Goal: Use online tool/utility: Utilize a website feature to perform a specific function

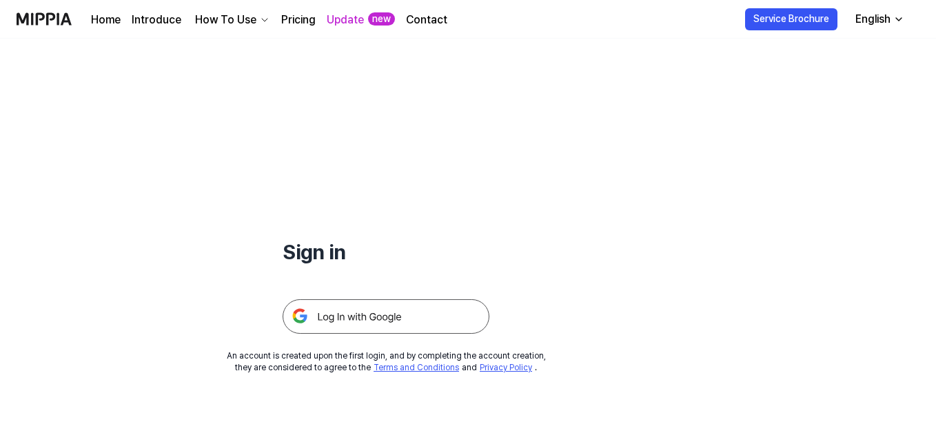
click at [337, 303] on img at bounding box center [386, 316] width 207 height 34
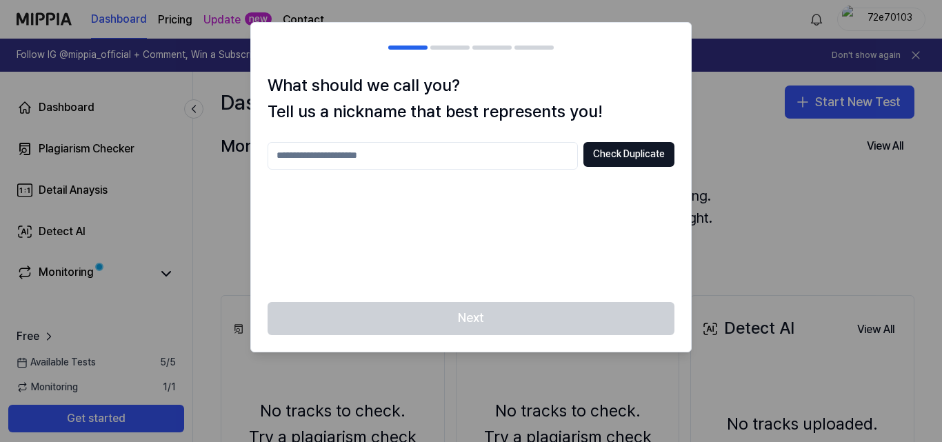
click at [79, 145] on div at bounding box center [471, 221] width 942 height 442
click at [849, 105] on div at bounding box center [471, 221] width 942 height 442
click at [395, 148] on input "text" at bounding box center [423, 156] width 310 height 28
type input "*"
type input "********"
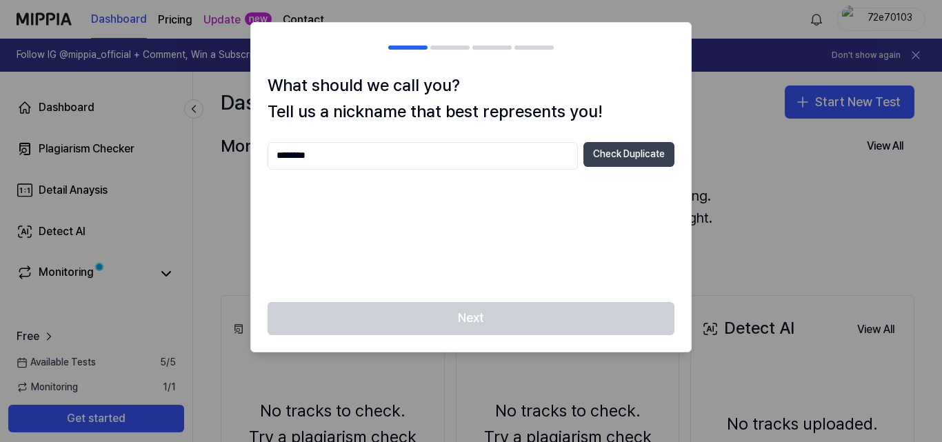
click at [613, 146] on button "Check Duplicate" at bounding box center [628, 154] width 91 height 25
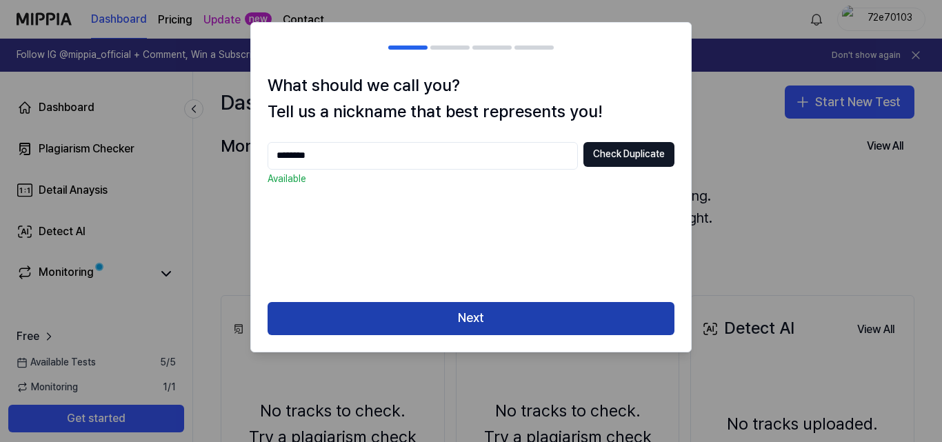
click at [581, 308] on button "Next" at bounding box center [471, 318] width 407 height 33
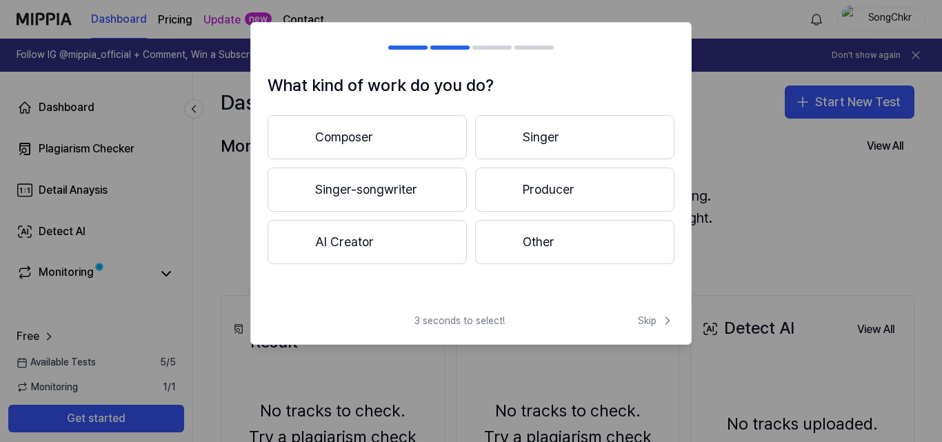
click at [513, 238] on button "Other" at bounding box center [574, 242] width 199 height 44
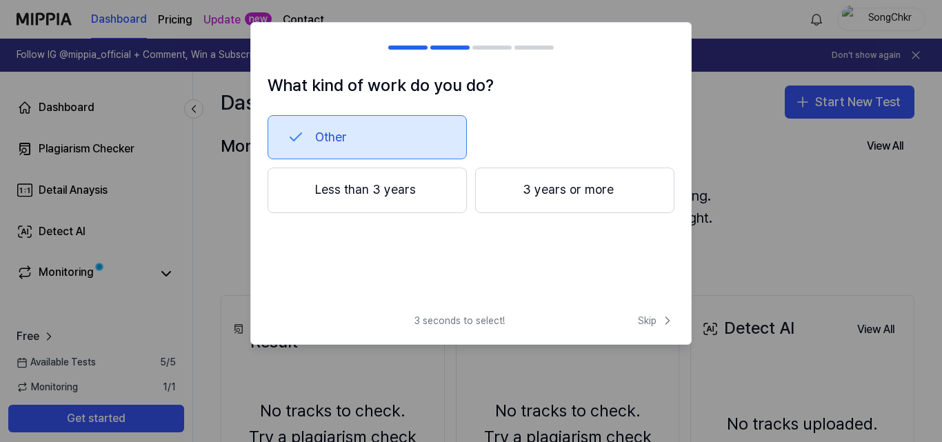
click at [392, 205] on button "Less than 3 years" at bounding box center [367, 191] width 199 height 46
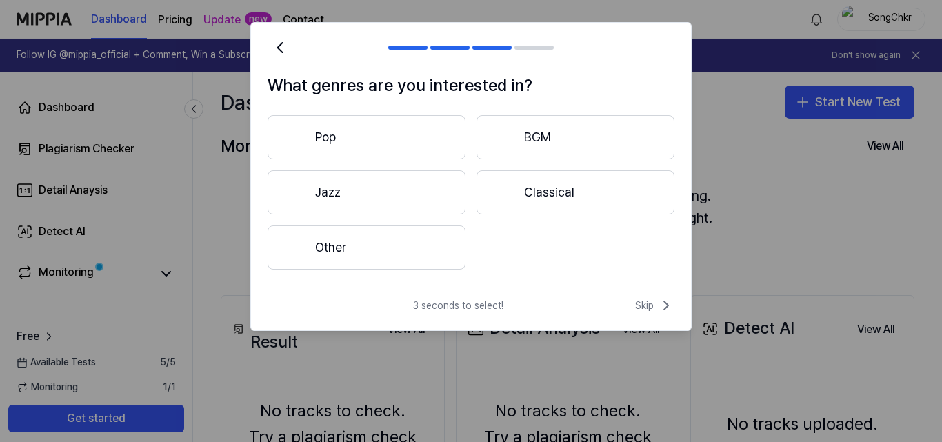
click at [332, 142] on button "Pop" at bounding box center [367, 137] width 198 height 44
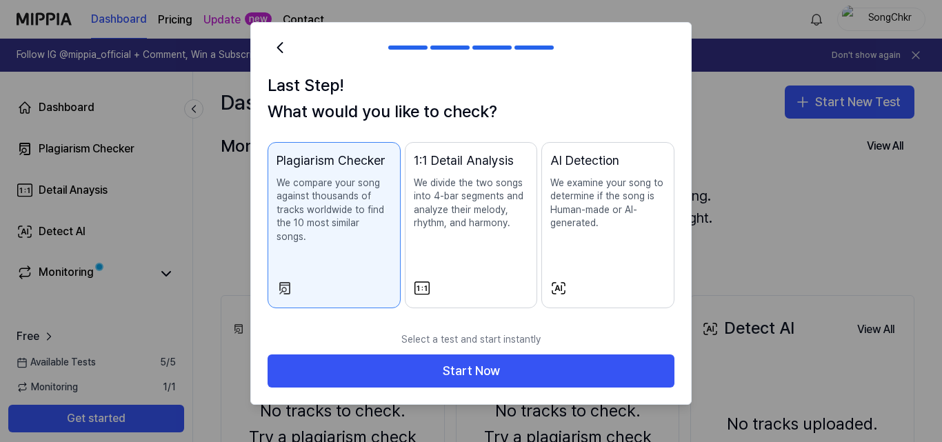
click at [291, 166] on div "Plagiarism Checker" at bounding box center [333, 161] width 115 height 20
click at [422, 375] on div "Select a test and start instantly Start Now" at bounding box center [471, 365] width 440 height 80
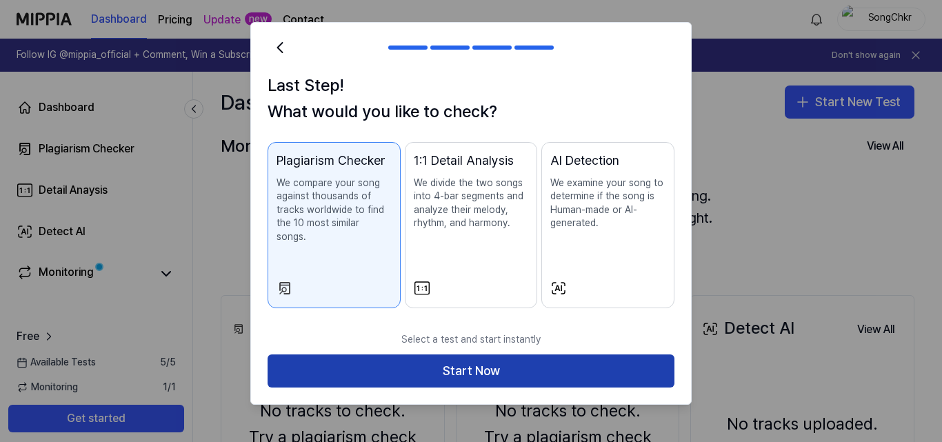
click at [416, 354] on button "Start Now" at bounding box center [471, 370] width 407 height 33
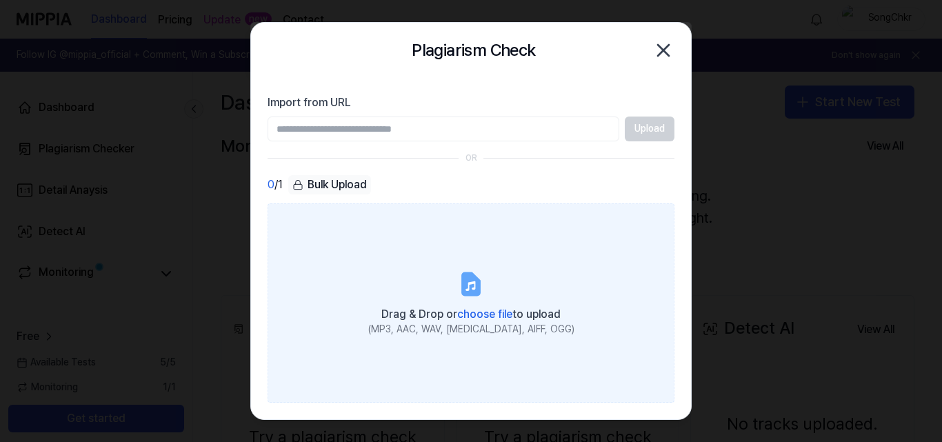
click at [493, 366] on label "Drag & Drop or choose file to upload (MP3, AAC, WAV, FLAC, AIFF, OGG)" at bounding box center [471, 302] width 407 height 199
click at [0, 0] on input "Drag & Drop or choose file to upload (MP3, AAC, WAV, FLAC, AIFF, OGG)" at bounding box center [0, 0] width 0 height 0
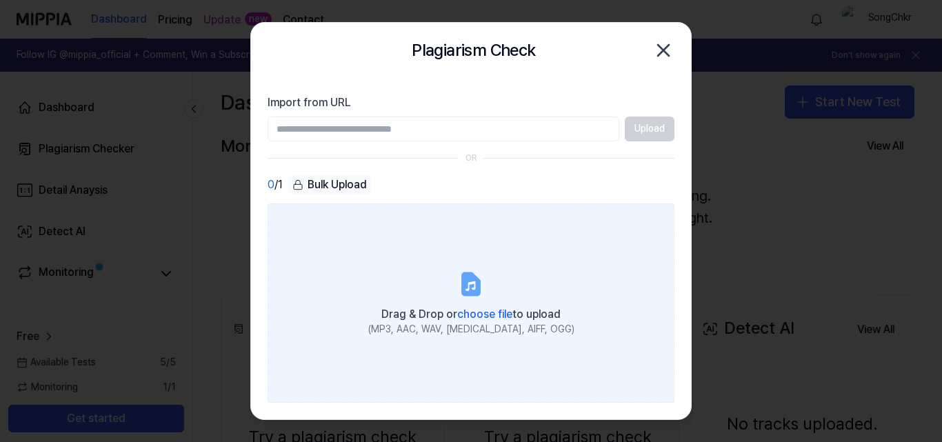
click at [470, 312] on span "choose file" at bounding box center [484, 314] width 55 height 13
click at [0, 0] on input "Drag & Drop or choose file to upload (MP3, AAC, WAV, FLAC, AIFF, OGG)" at bounding box center [0, 0] width 0 height 0
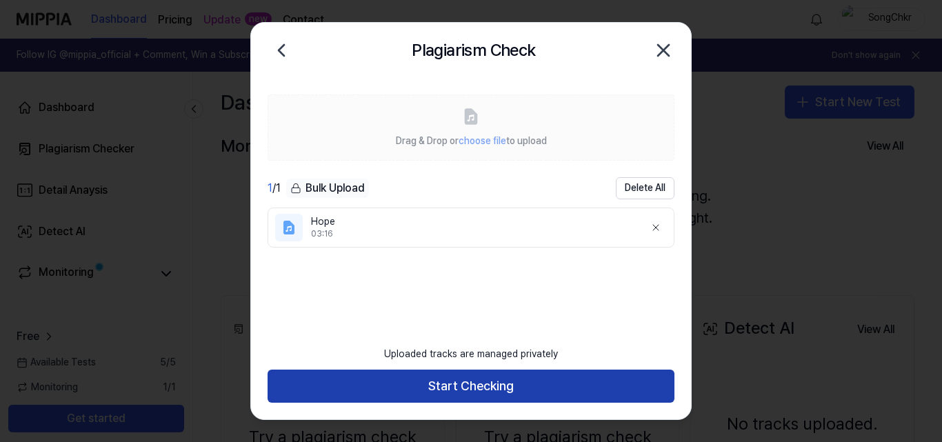
click at [392, 387] on button "Start Checking" at bounding box center [471, 386] width 407 height 33
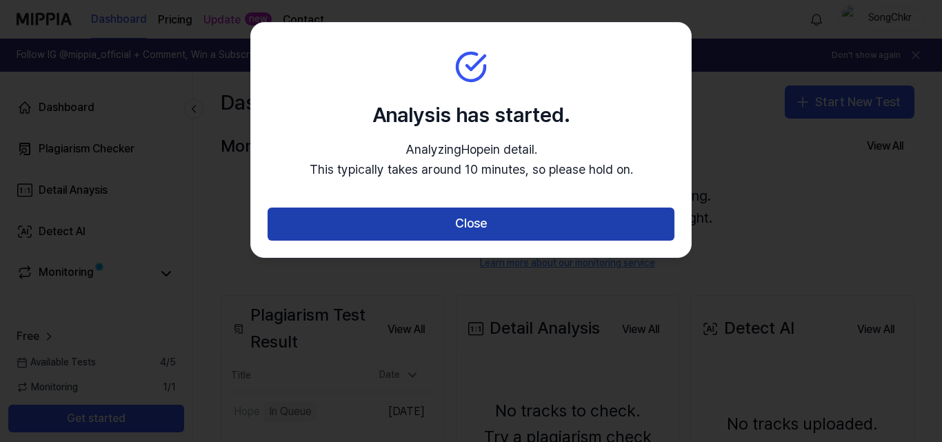
click at [376, 219] on button "Close" at bounding box center [471, 224] width 407 height 33
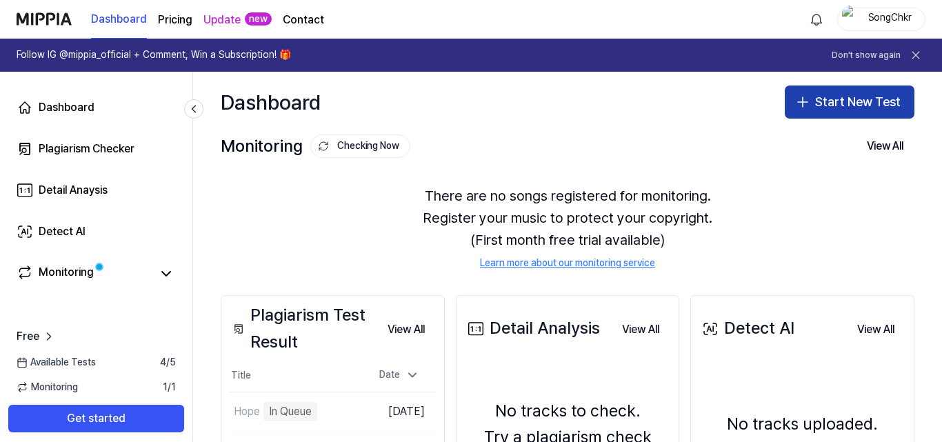
click at [805, 108] on icon "button" at bounding box center [802, 102] width 17 height 17
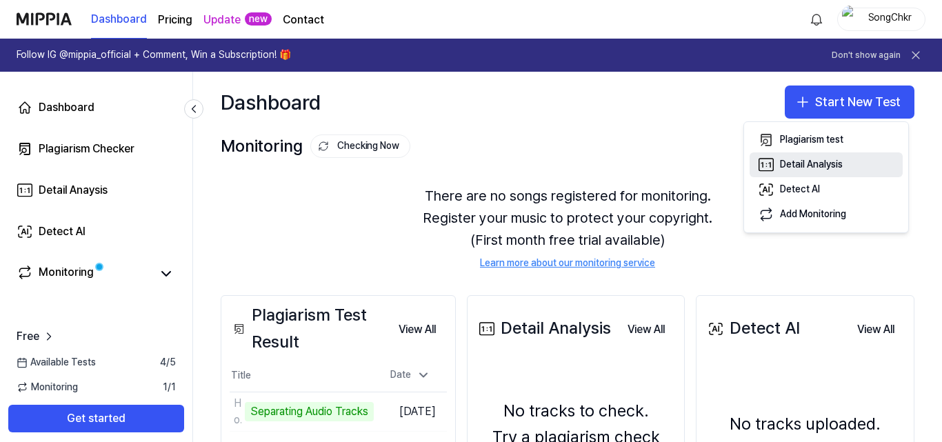
click at [785, 162] on div "Detail Analysis" at bounding box center [811, 165] width 63 height 14
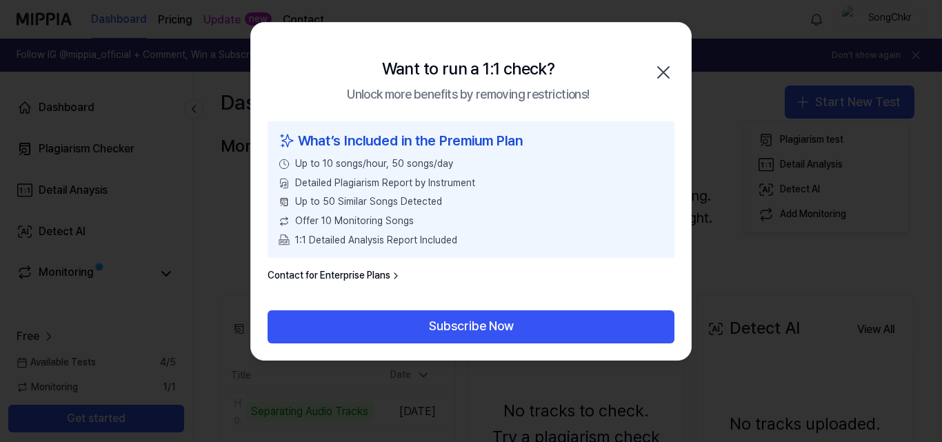
click at [673, 76] on icon "button" at bounding box center [663, 72] width 22 height 22
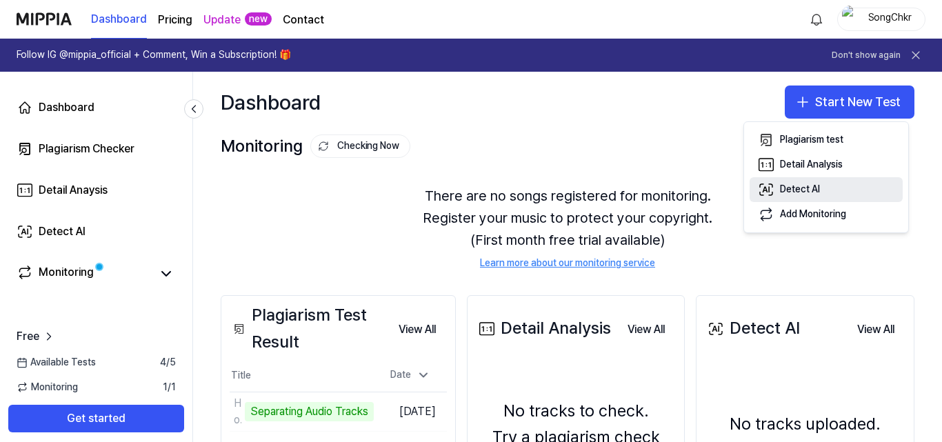
click at [822, 194] on button "Detect AI" at bounding box center [825, 189] width 153 height 25
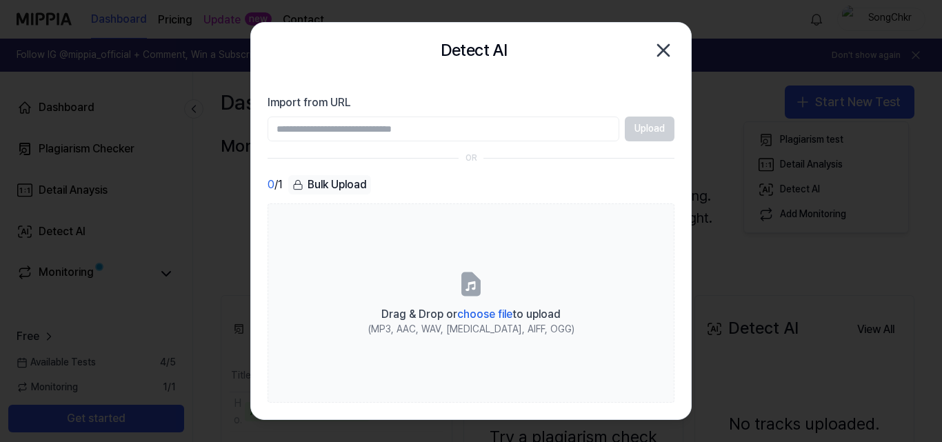
click at [362, 130] on input "Import from URL" at bounding box center [444, 129] width 352 height 25
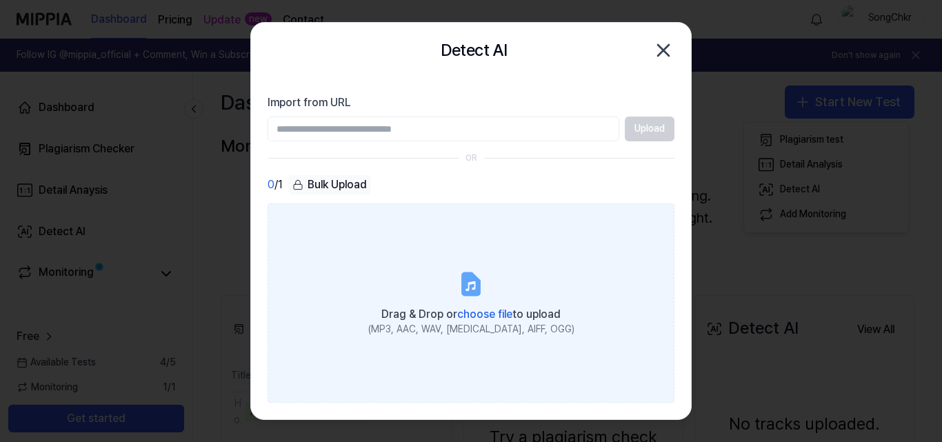
click at [324, 274] on label "Drag & Drop or choose file to upload (MP3, AAC, WAV, FLAC, AIFF, OGG)" at bounding box center [471, 302] width 407 height 199
click at [0, 0] on input "Drag & Drop or choose file to upload (MP3, AAC, WAV, FLAC, AIFF, OGG)" at bounding box center [0, 0] width 0 height 0
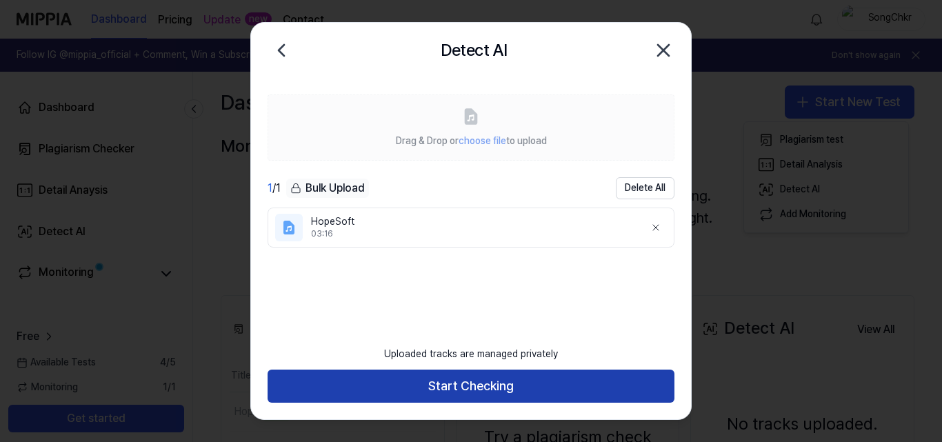
click at [492, 389] on button "Start Checking" at bounding box center [471, 386] width 407 height 33
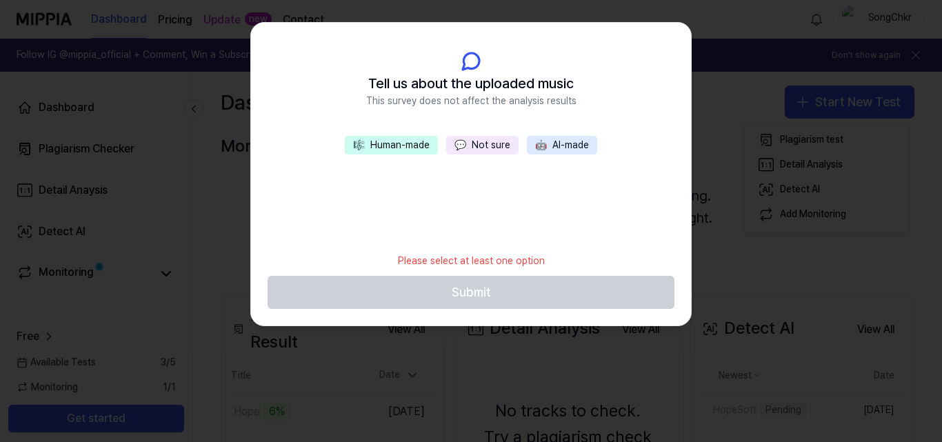
click at [483, 147] on button "💬 Not sure" at bounding box center [482, 145] width 72 height 19
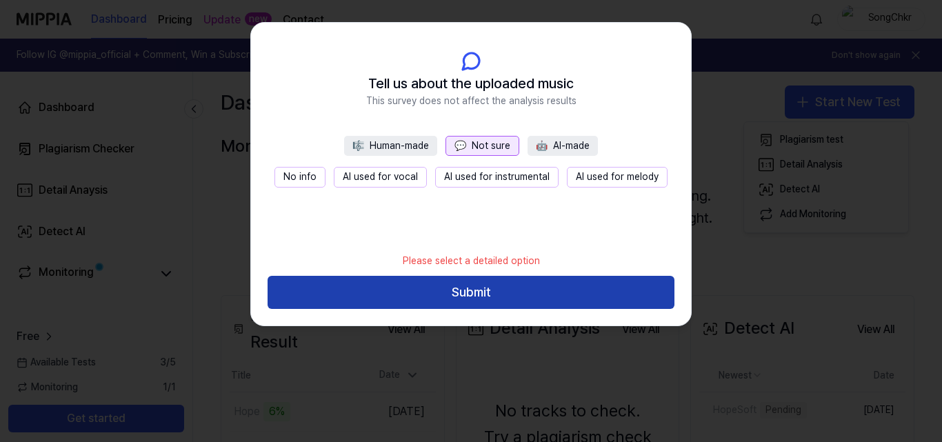
click at [481, 287] on button "Submit" at bounding box center [471, 292] width 407 height 33
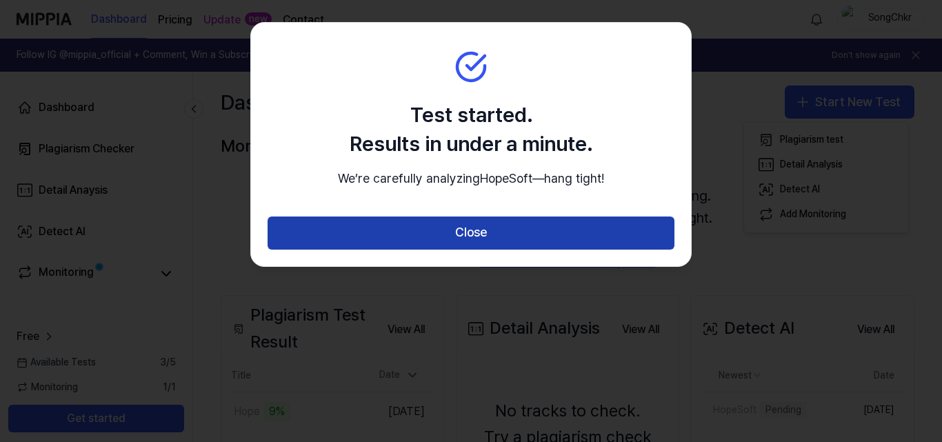
click at [476, 250] on button "Close" at bounding box center [471, 233] width 407 height 33
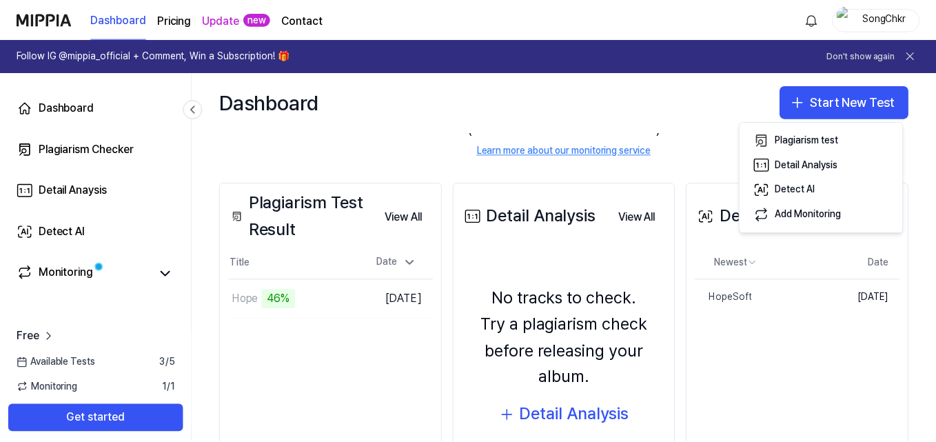
scroll to position [113, 0]
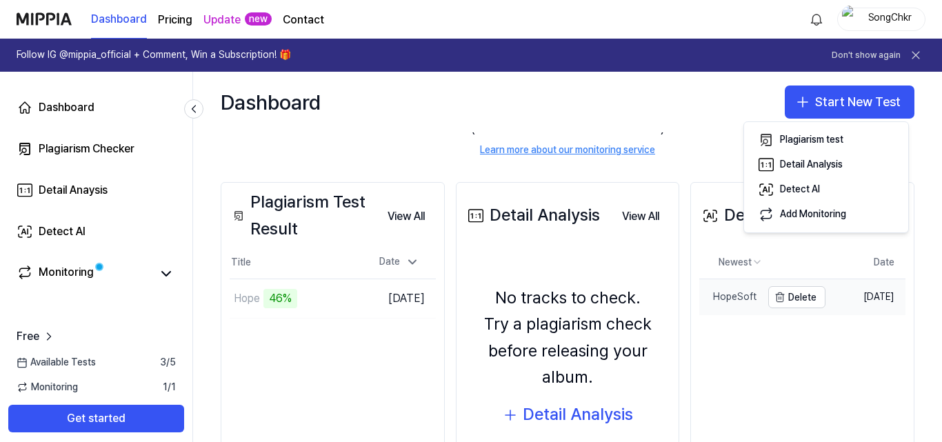
click at [718, 288] on link "HopeSoft" at bounding box center [730, 297] width 62 height 36
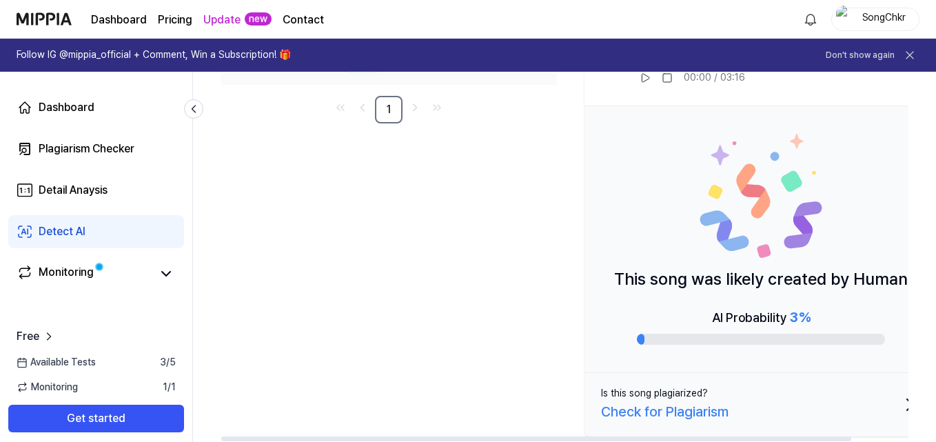
drag, startPoint x: 562, startPoint y: 264, endPoint x: 668, endPoint y: 294, distance: 110.2
click at [668, 294] on div "This song was likely created by Human AI Probability 3 %" at bounding box center [761, 239] width 353 height 267
drag, startPoint x: 672, startPoint y: 294, endPoint x: 760, endPoint y: 301, distance: 88.5
click at [754, 303] on div "This song was likely created by Human AI Probability 3 %" at bounding box center [761, 239] width 353 height 267
drag, startPoint x: 758, startPoint y: 284, endPoint x: 854, endPoint y: 328, distance: 105.5
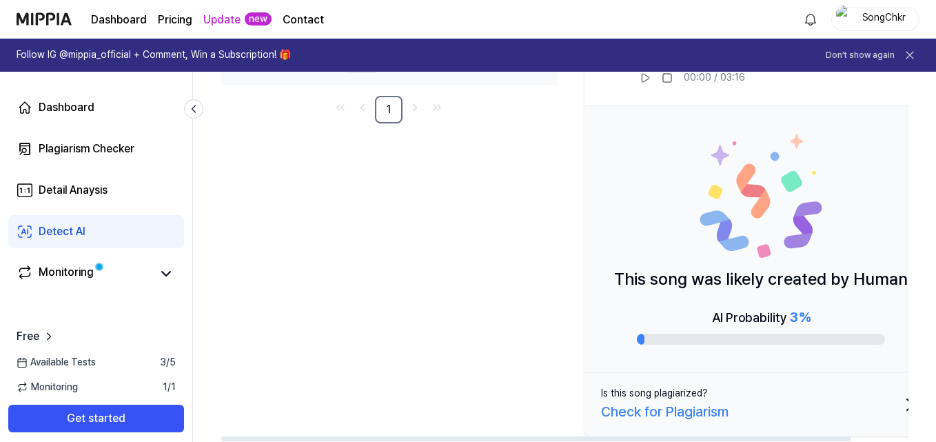
click at [854, 328] on div "This song was likely created by Human AI Probability 3 %" at bounding box center [761, 239] width 353 height 267
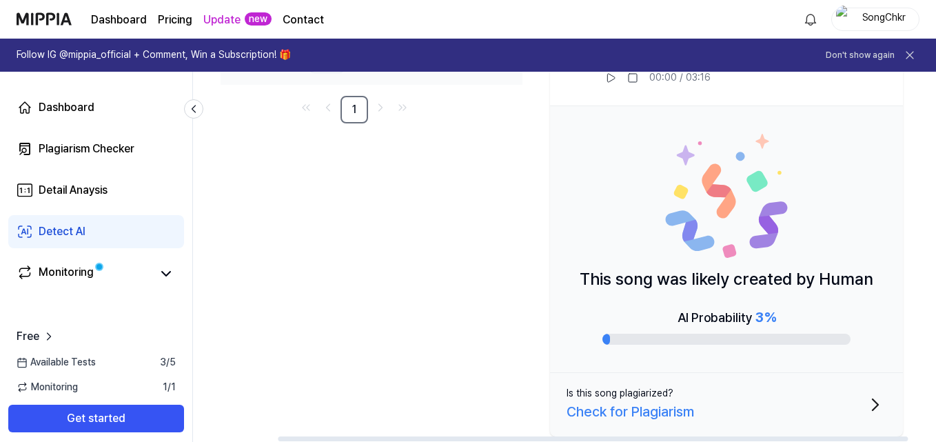
drag, startPoint x: 836, startPoint y: 310, endPoint x: 631, endPoint y: 289, distance: 205.9
click at [631, 289] on div "This song was likely created by Human AI Probability 3 %" at bounding box center [726, 239] width 353 height 267
click at [700, 326] on div "AI Probability 3 %" at bounding box center [727, 317] width 99 height 22
click at [694, 316] on div "AI Probability 3 %" at bounding box center [727, 317] width 99 height 22
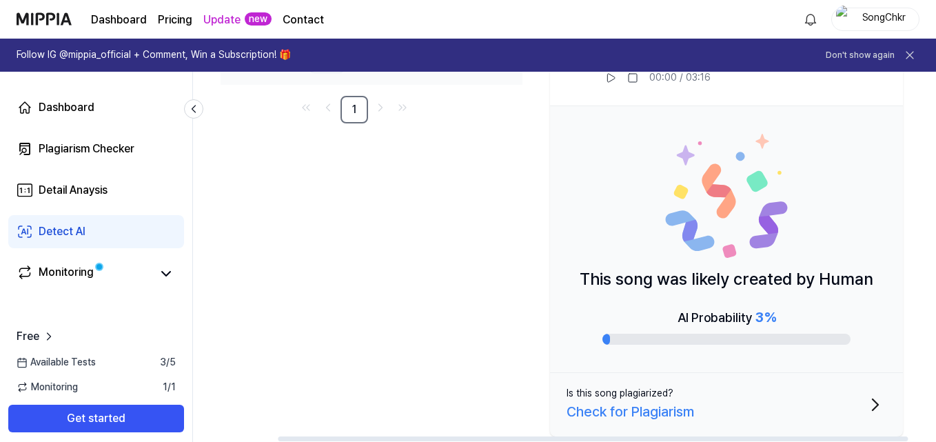
click at [694, 316] on div "AI Probability 3 %" at bounding box center [727, 317] width 99 height 22
drag, startPoint x: 694, startPoint y: 316, endPoint x: 547, endPoint y: 242, distance: 164.7
click at [547, 242] on div "Newest AI Detect AI Probability Date HopeSoft Delete Human 3 % Sep 27, 2025 1 H…" at bounding box center [547, 227] width 723 height 427
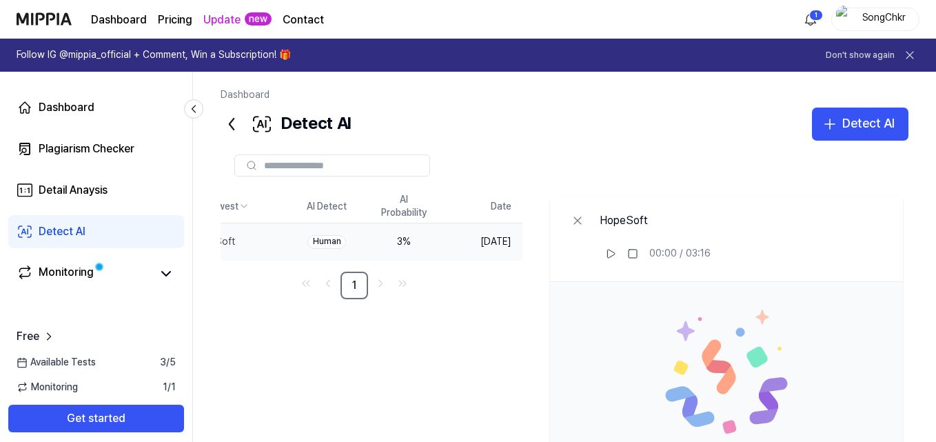
click at [829, 142] on div at bounding box center [565, 166] width 688 height 50
click at [839, 121] on button "Detect AI" at bounding box center [860, 124] width 97 height 33
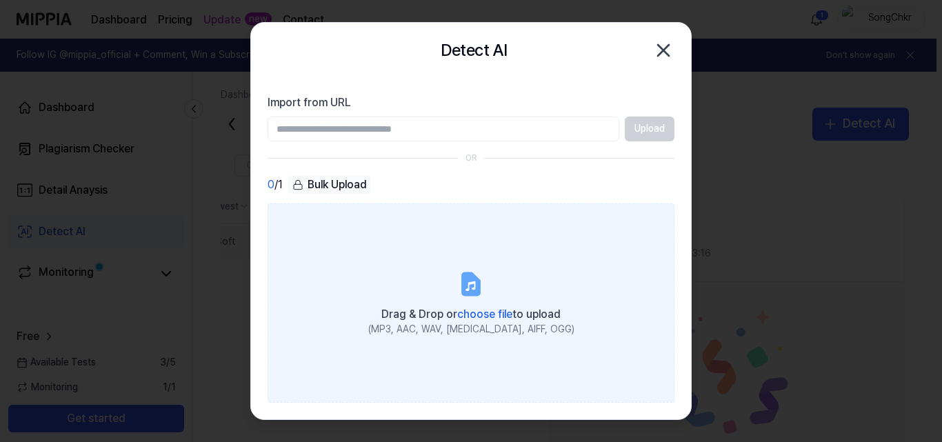
click at [461, 319] on span "choose file" at bounding box center [484, 314] width 55 height 13
click at [0, 0] on input "Drag & Drop or choose file to upload (MP3, AAC, WAV, FLAC, AIFF, OGG)" at bounding box center [0, 0] width 0 height 0
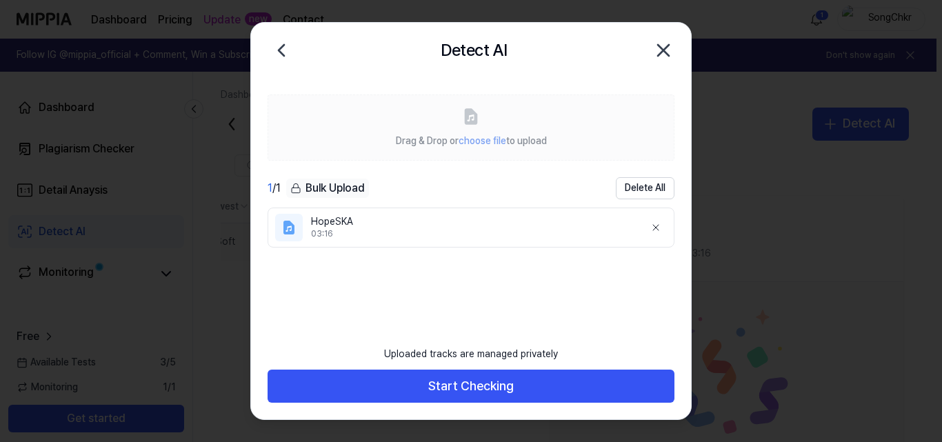
click at [356, 215] on div "HopeSKA" at bounding box center [472, 222] width 323 height 14
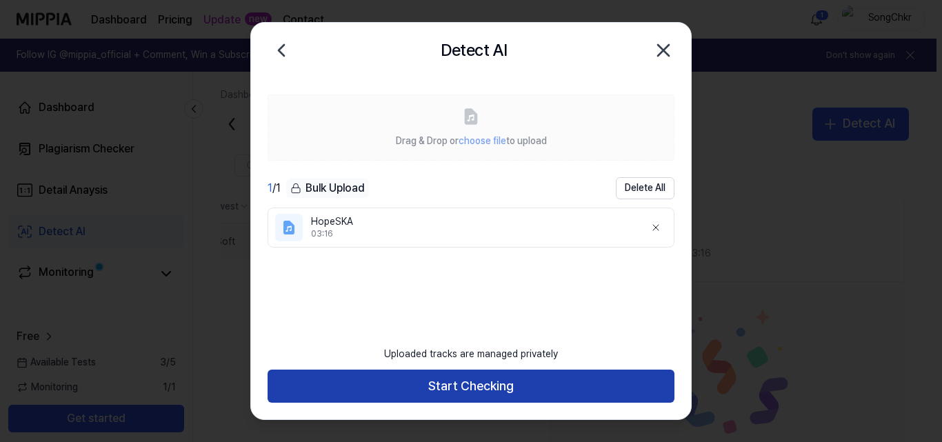
click at [434, 378] on button "Start Checking" at bounding box center [471, 386] width 407 height 33
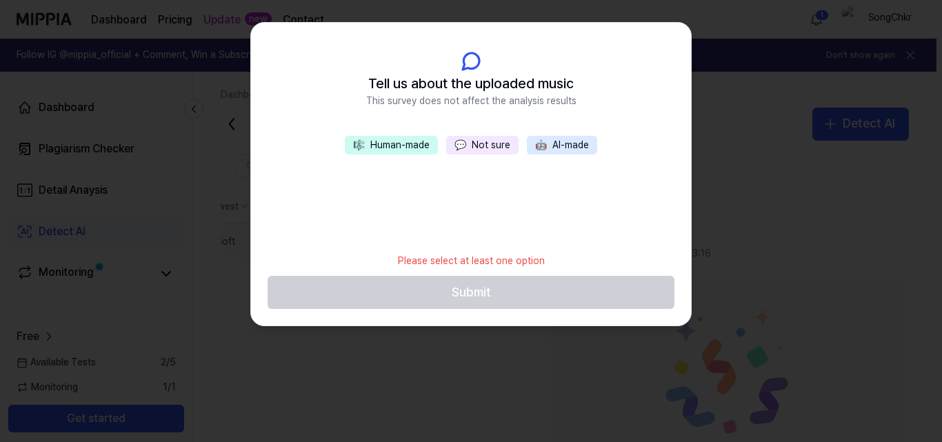
click at [372, 141] on button "🎼 Human-made" at bounding box center [391, 145] width 93 height 19
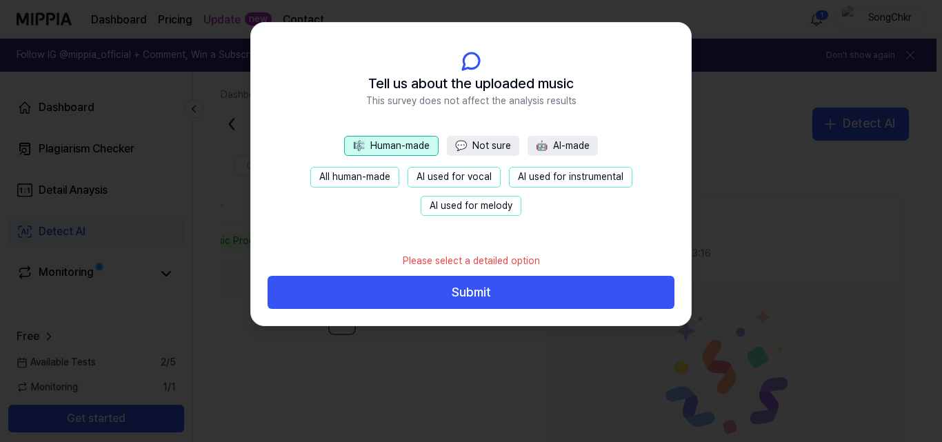
click at [530, 177] on button "AI used for instrumental" at bounding box center [570, 177] width 123 height 21
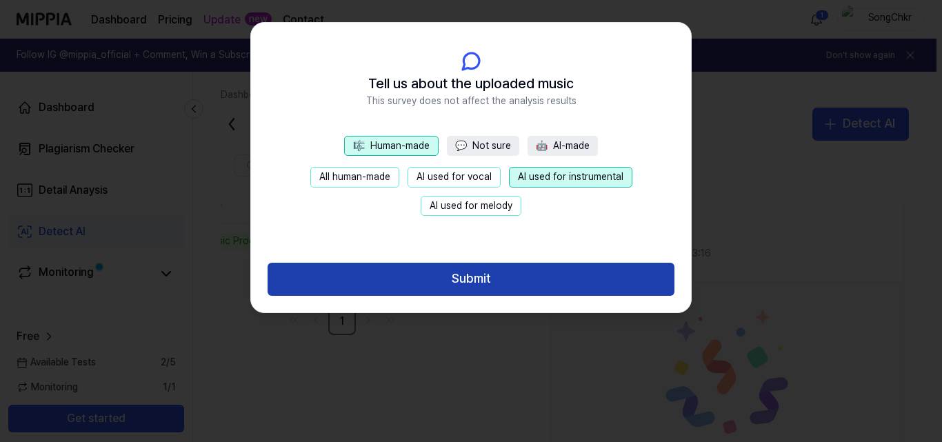
click at [418, 272] on button "Submit" at bounding box center [471, 279] width 407 height 33
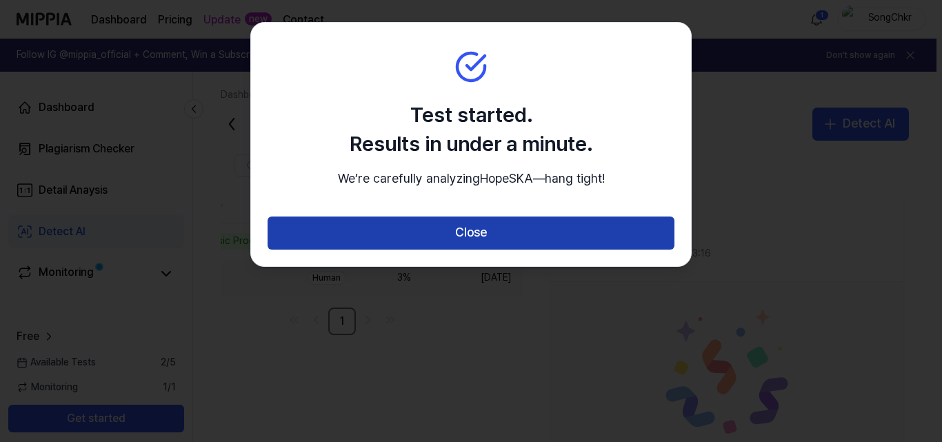
click at [429, 250] on button "Close" at bounding box center [471, 233] width 407 height 33
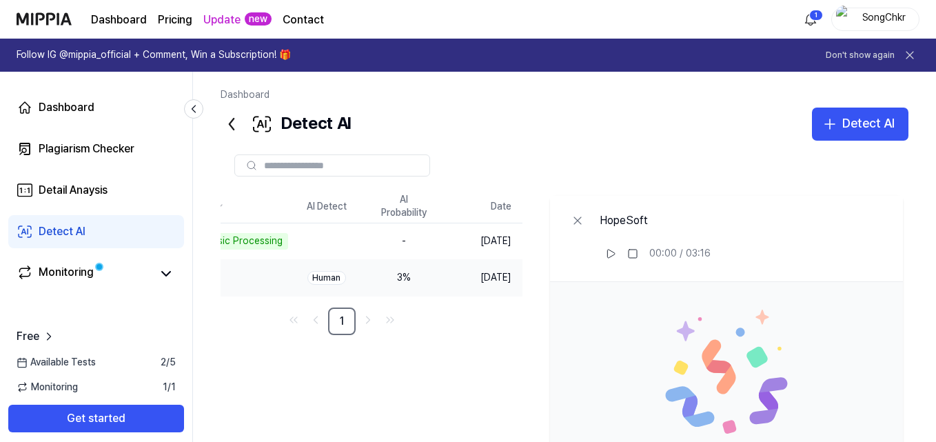
click at [232, 128] on icon at bounding box center [232, 124] width 4 height 11
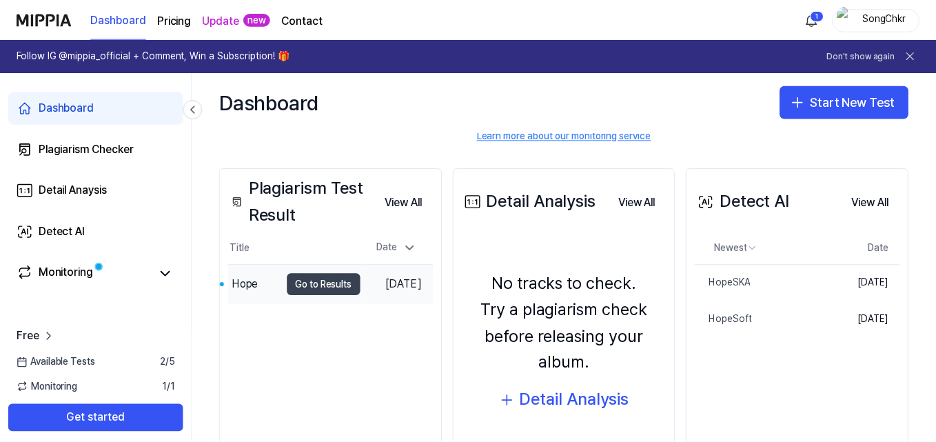
scroll to position [128, 0]
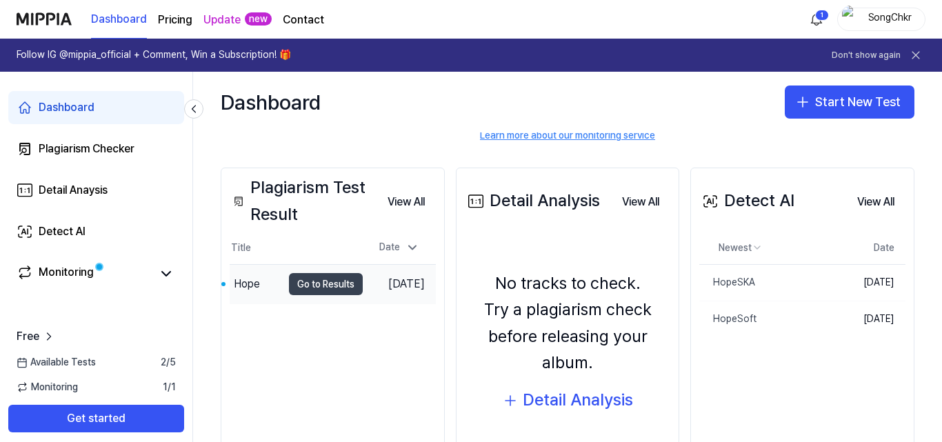
click at [289, 285] on button "Go to Results" at bounding box center [326, 284] width 74 height 22
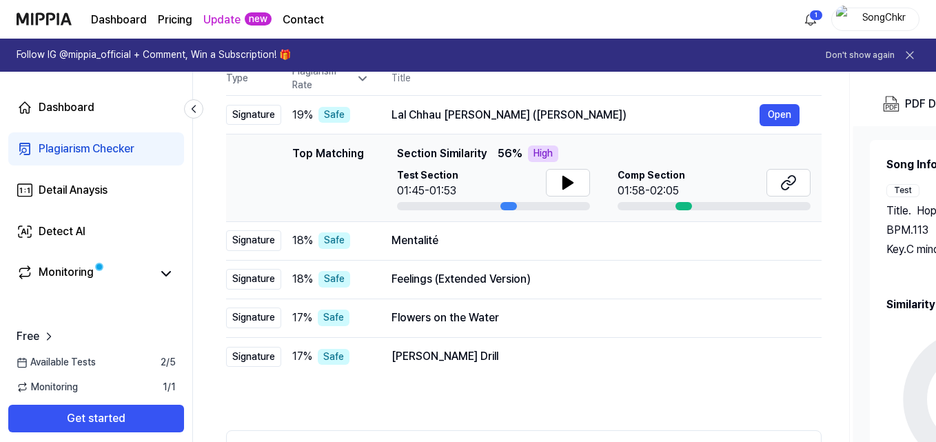
scroll to position [154, 0]
click at [788, 184] on icon at bounding box center [791, 179] width 8 height 9
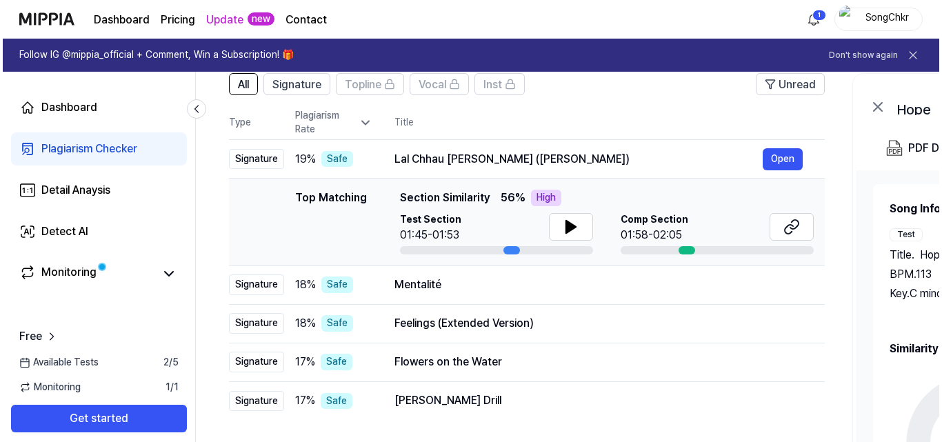
scroll to position [0, 0]
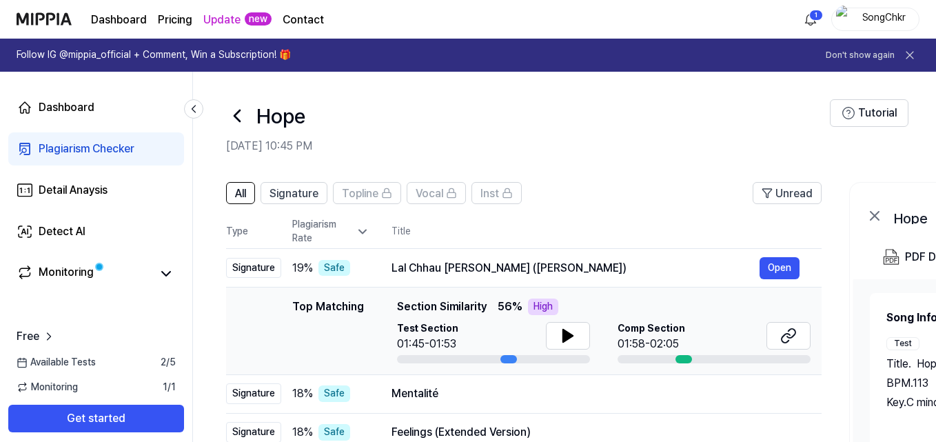
click at [241, 119] on icon at bounding box center [237, 116] width 22 height 22
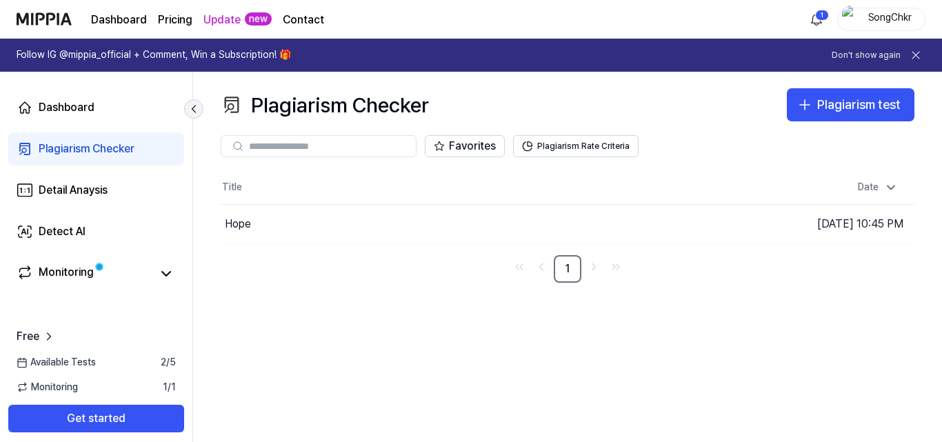
click at [199, 110] on icon at bounding box center [194, 109] width 14 height 14
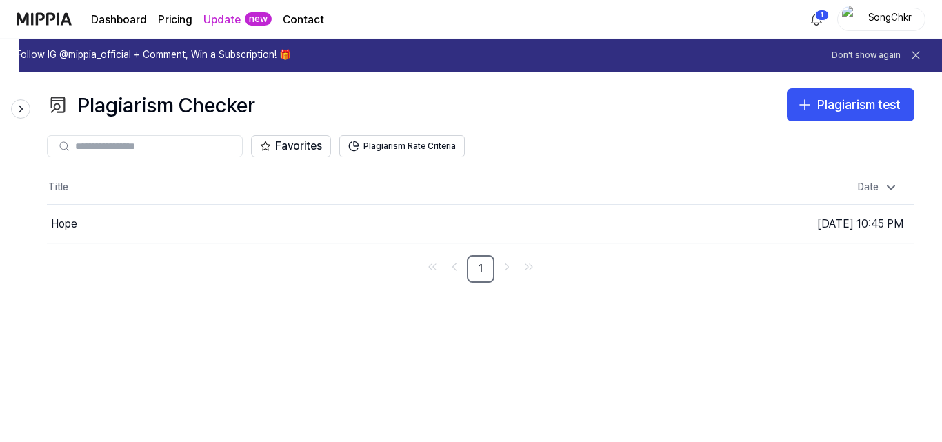
click at [19, 121] on div at bounding box center [9, 240] width 19 height 403
click at [88, 19] on div "Dashboard Pricing Update new Contact" at bounding box center [171, 19] width 308 height 38
click at [112, 16] on link "Dashboard" at bounding box center [119, 20] width 56 height 17
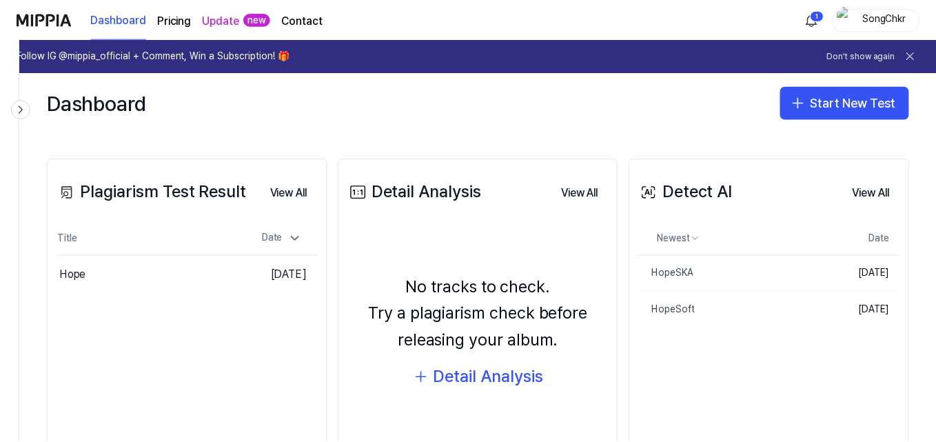
scroll to position [138, 0]
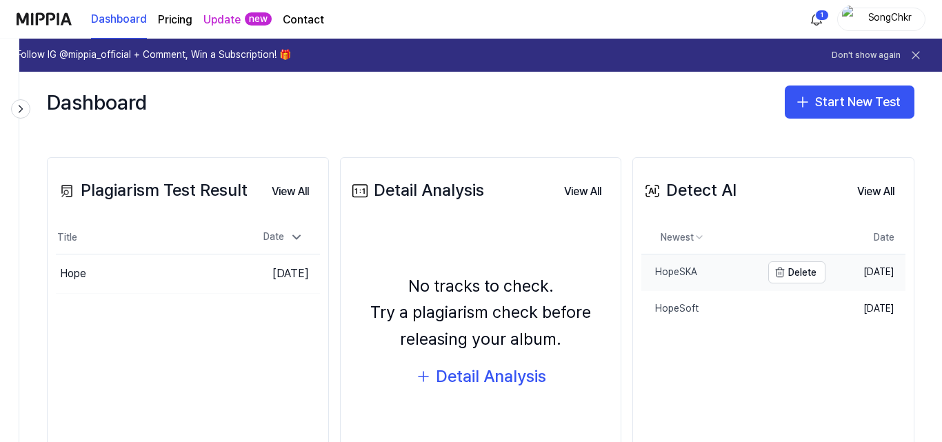
click at [657, 265] on div "HopeSKA" at bounding box center [669, 272] width 56 height 14
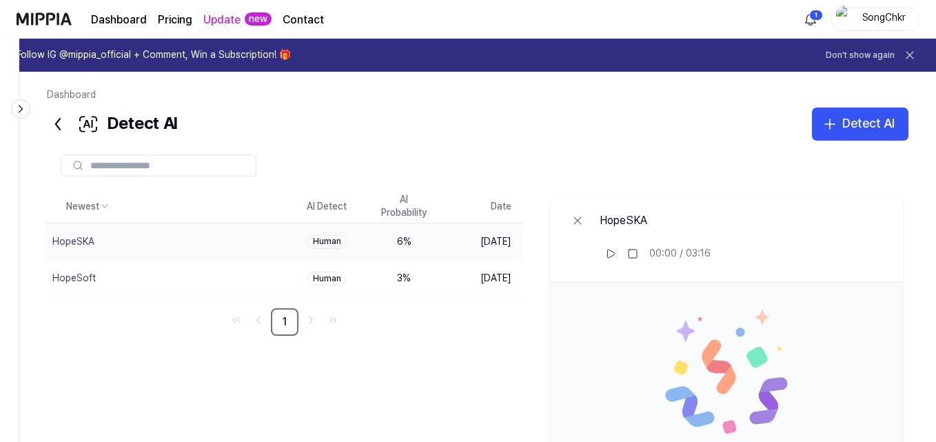
scroll to position [176, 0]
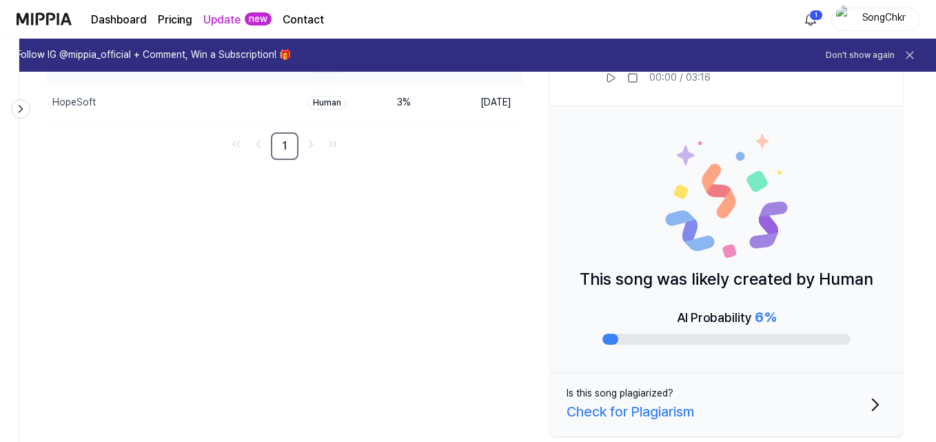
click at [666, 271] on p "This song was likely created by Human" at bounding box center [727, 279] width 294 height 26
click at [721, 321] on div "AI Probability 6 %" at bounding box center [726, 317] width 99 height 22
click at [692, 339] on div at bounding box center [727, 339] width 248 height 11
click at [633, 326] on div "AI Probability 6 %" at bounding box center [727, 325] width 248 height 39
click at [618, 288] on p "This song was likely created by Human" at bounding box center [727, 279] width 294 height 26
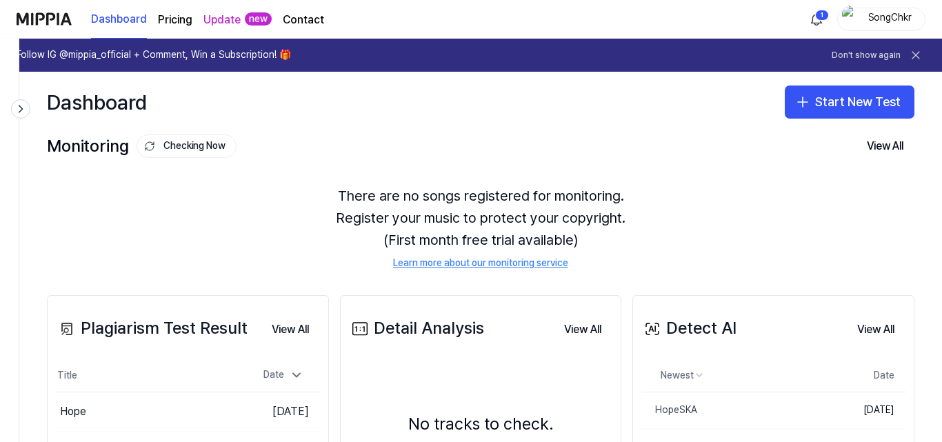
click at [238, 21] on link "Update" at bounding box center [221, 20] width 37 height 17
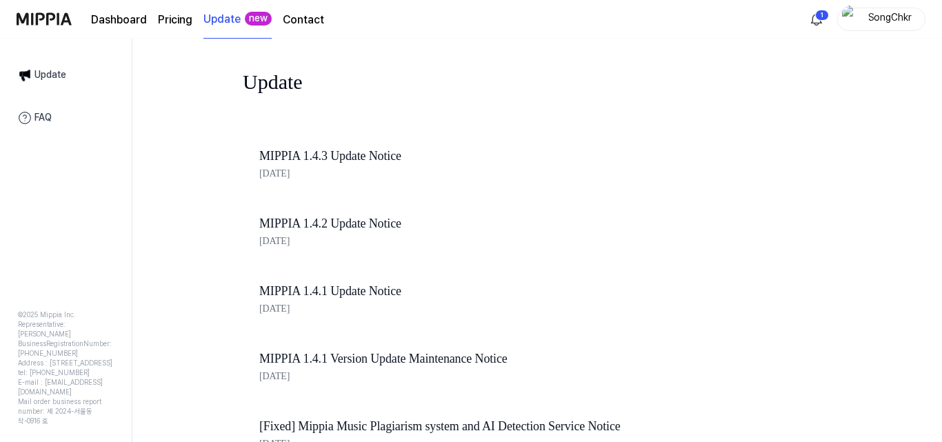
click at [39, 8] on img at bounding box center [44, 19] width 55 height 38
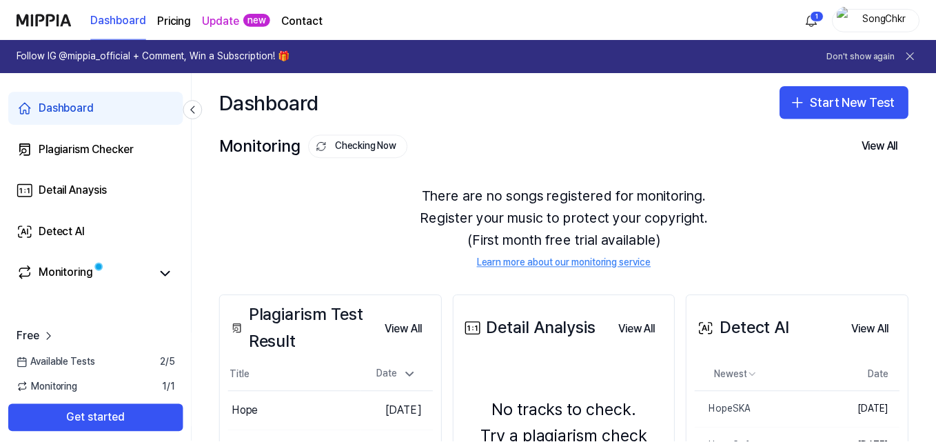
scroll to position [183, 0]
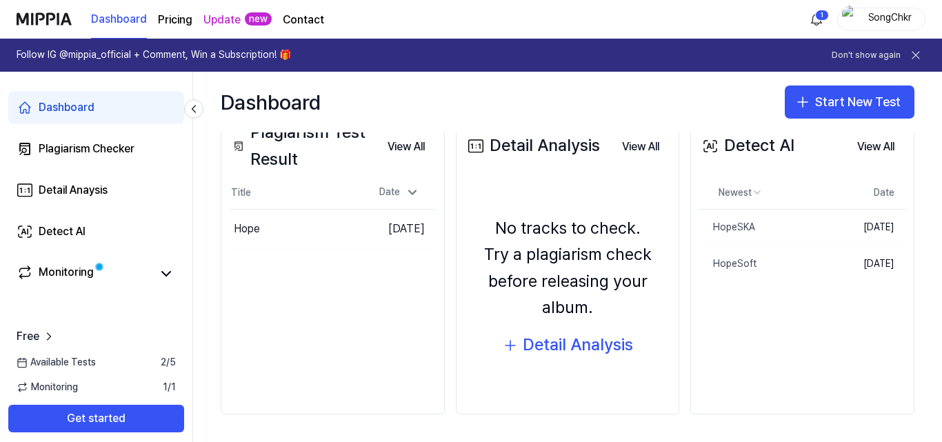
click at [769, 151] on div "Detect AI" at bounding box center [746, 145] width 95 height 26
click at [865, 149] on button "View All" at bounding box center [875, 147] width 59 height 28
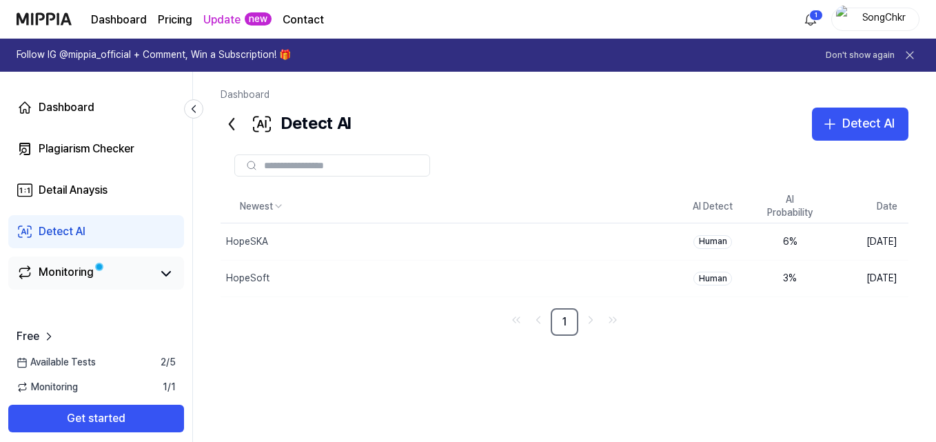
click at [74, 274] on div "Monitoring" at bounding box center [66, 273] width 55 height 19
